Goal: Task Accomplishment & Management: Manage account settings

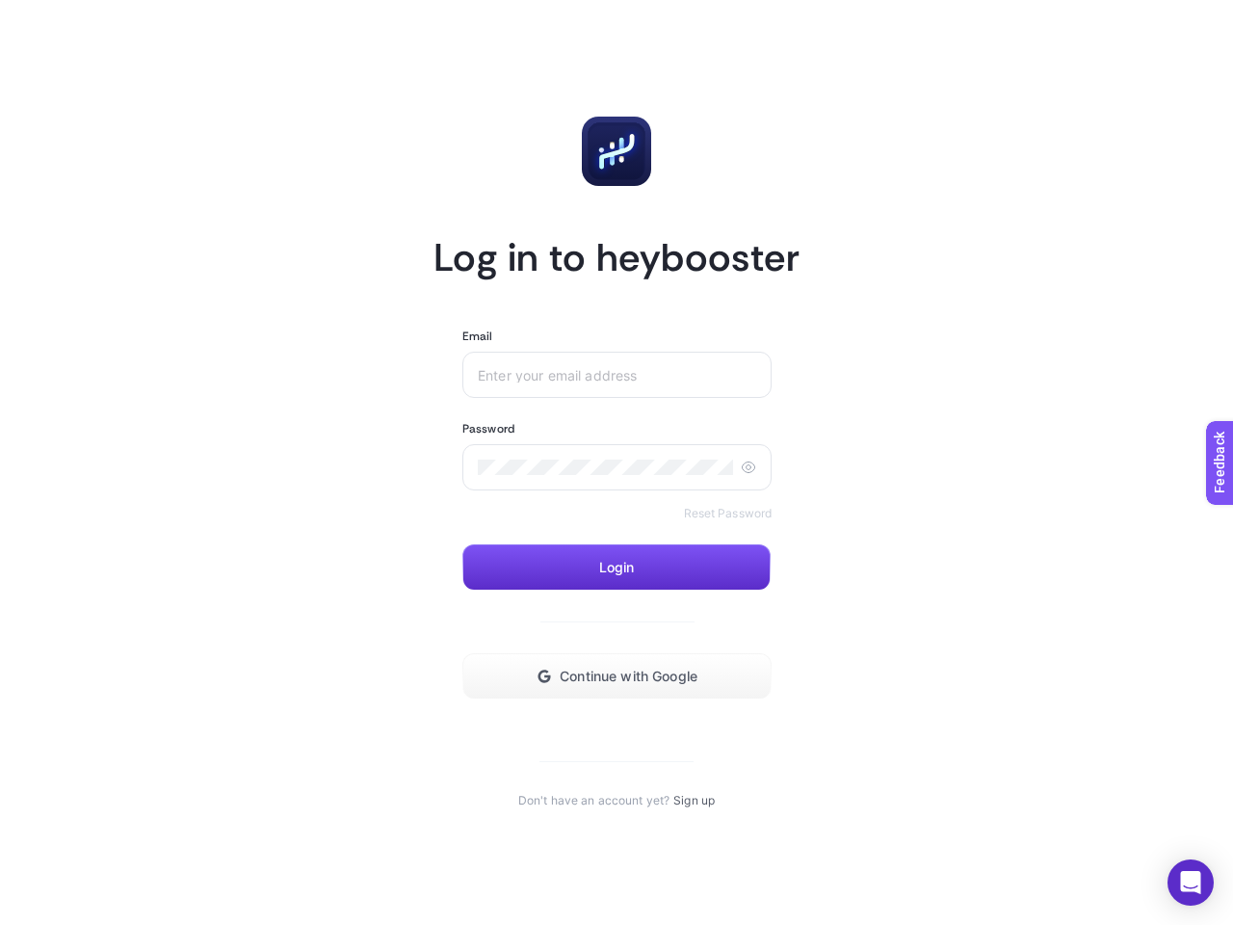
click at [617, 375] on input "Email" at bounding box center [617, 374] width 278 height 15
click at [748, 467] on icon at bounding box center [748, 467] width 15 height 15
click at [617, 568] on span "Login" at bounding box center [617, 567] width 36 height 15
click at [617, 676] on button "Continue with Google" at bounding box center [617, 676] width 309 height 46
